Goal: Find specific page/section: Find specific page/section

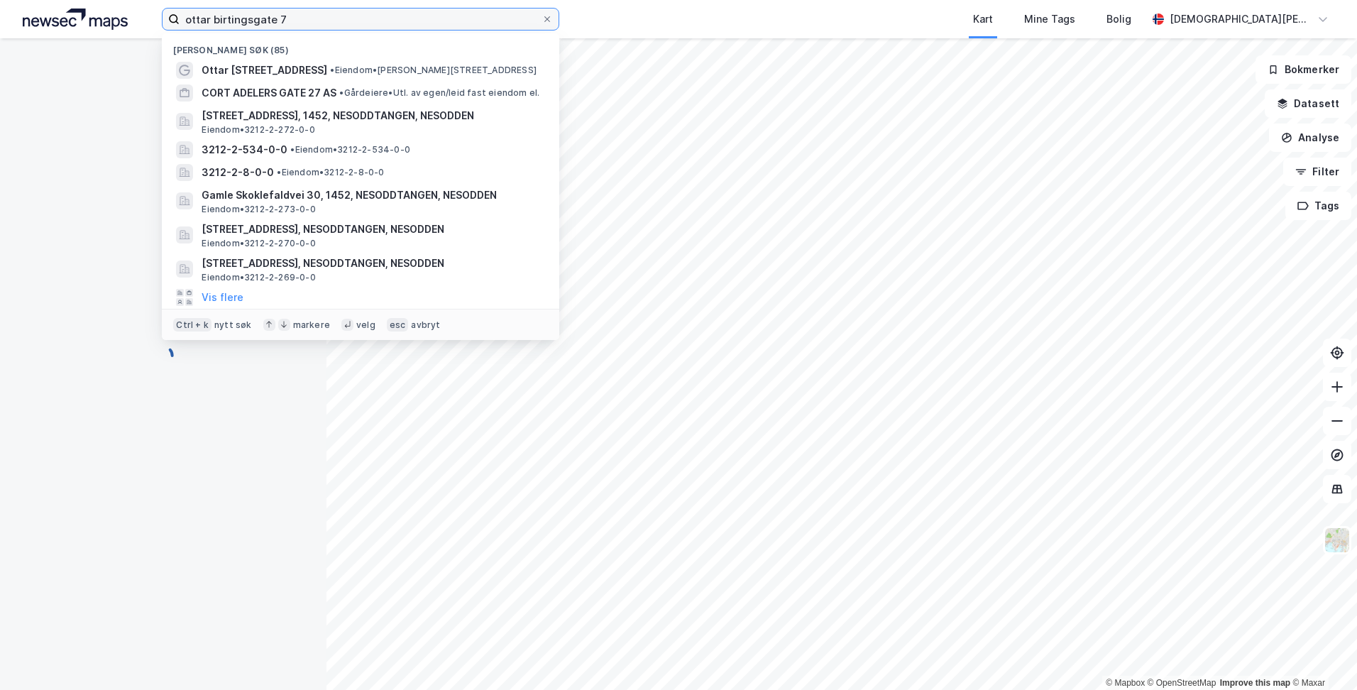
click at [387, 18] on input "ottar birtingsgate 7" at bounding box center [361, 19] width 362 height 21
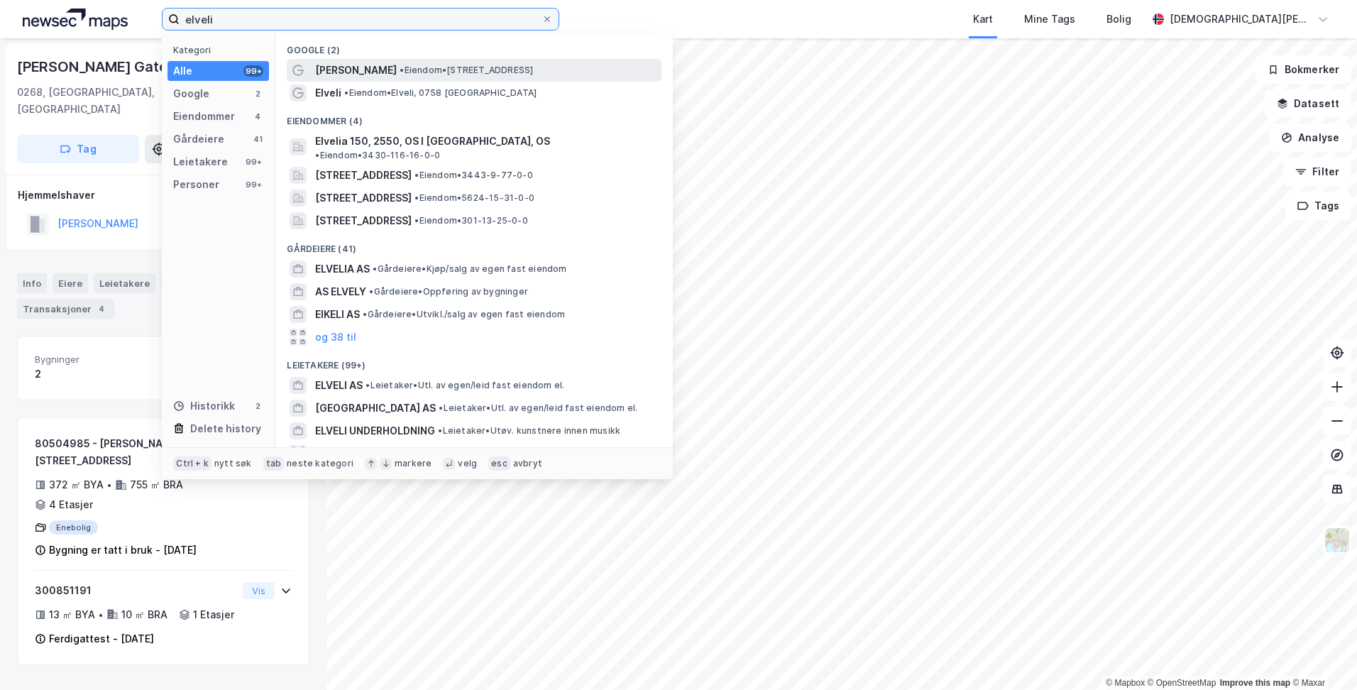
type input "elveli"
click at [456, 74] on span "• Eiendom • [STREET_ADDRESS]" at bounding box center [465, 70] width 133 height 11
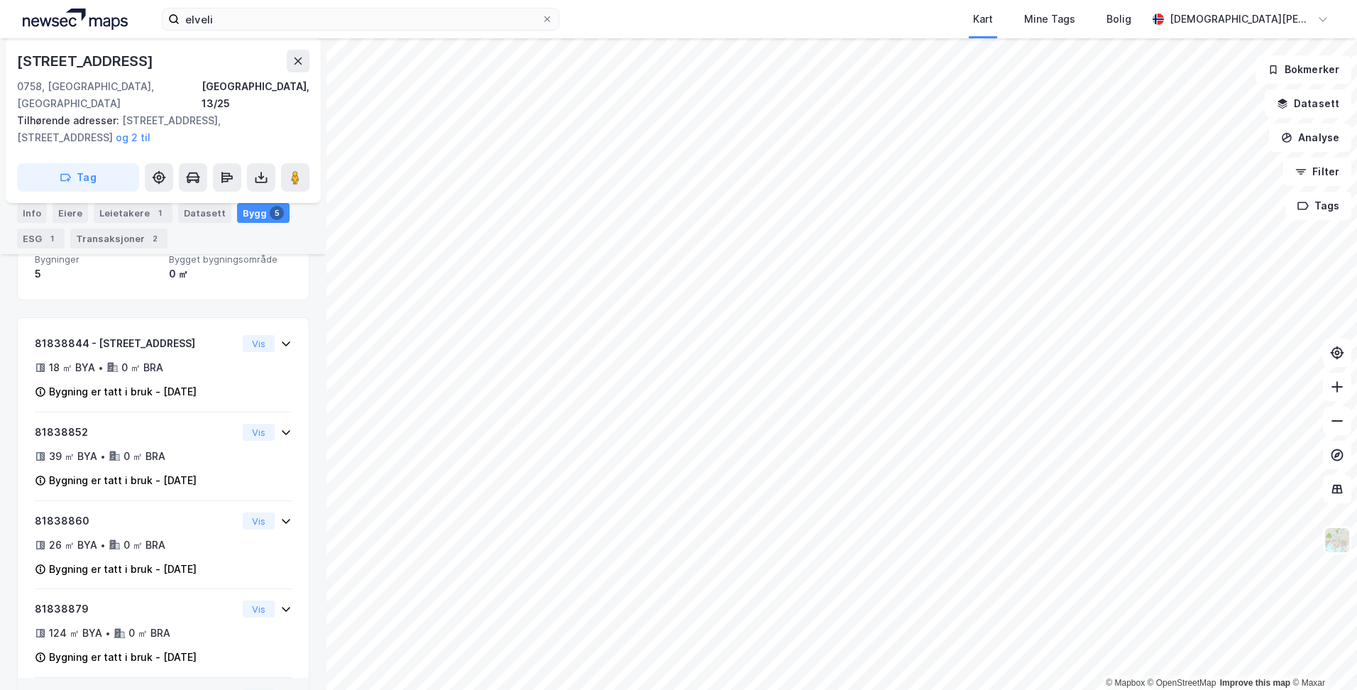
scroll to position [142, 0]
